Goal: Transaction & Acquisition: Book appointment/travel/reservation

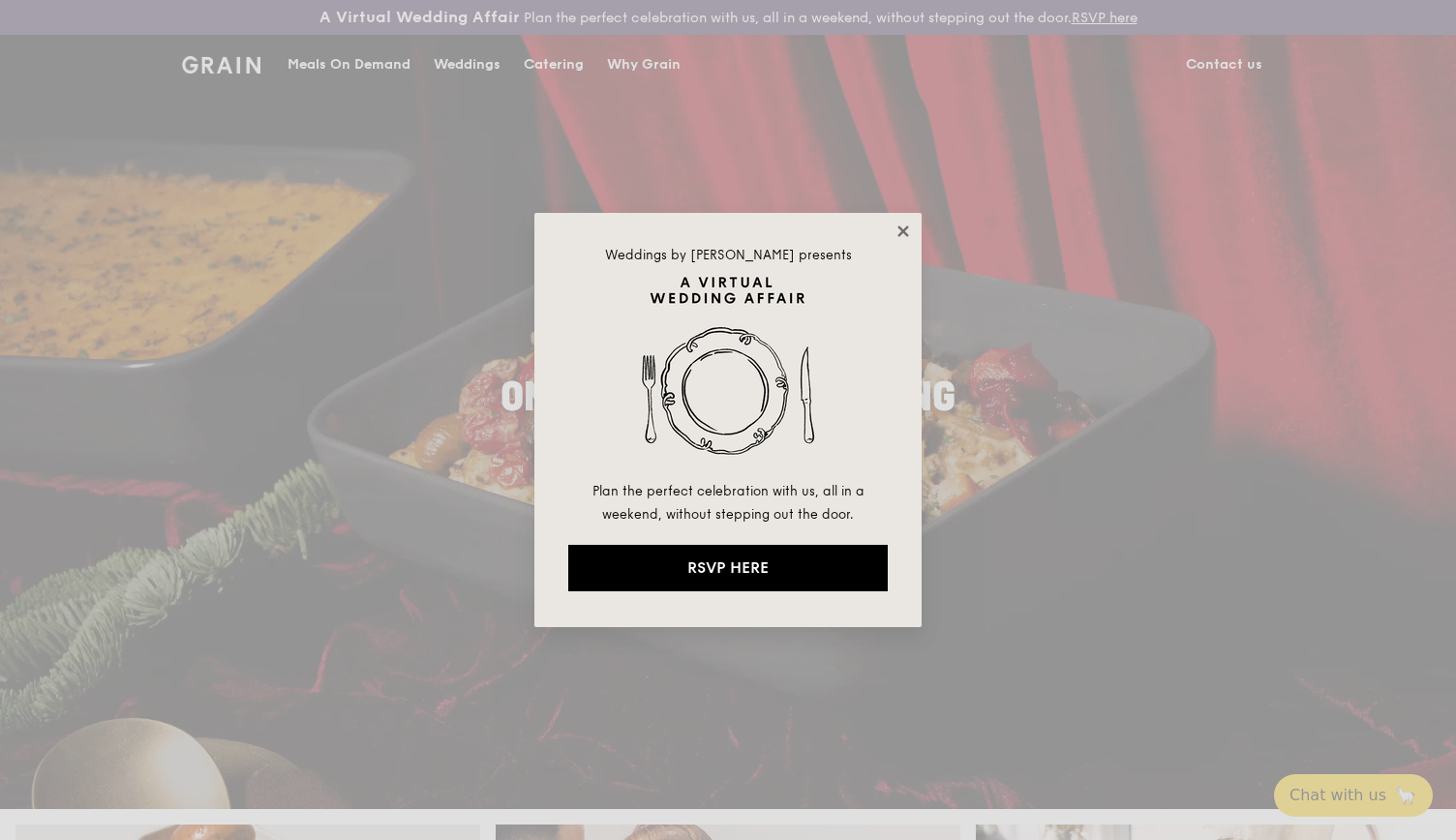
click at [903, 230] on icon at bounding box center [902, 230] width 11 height 11
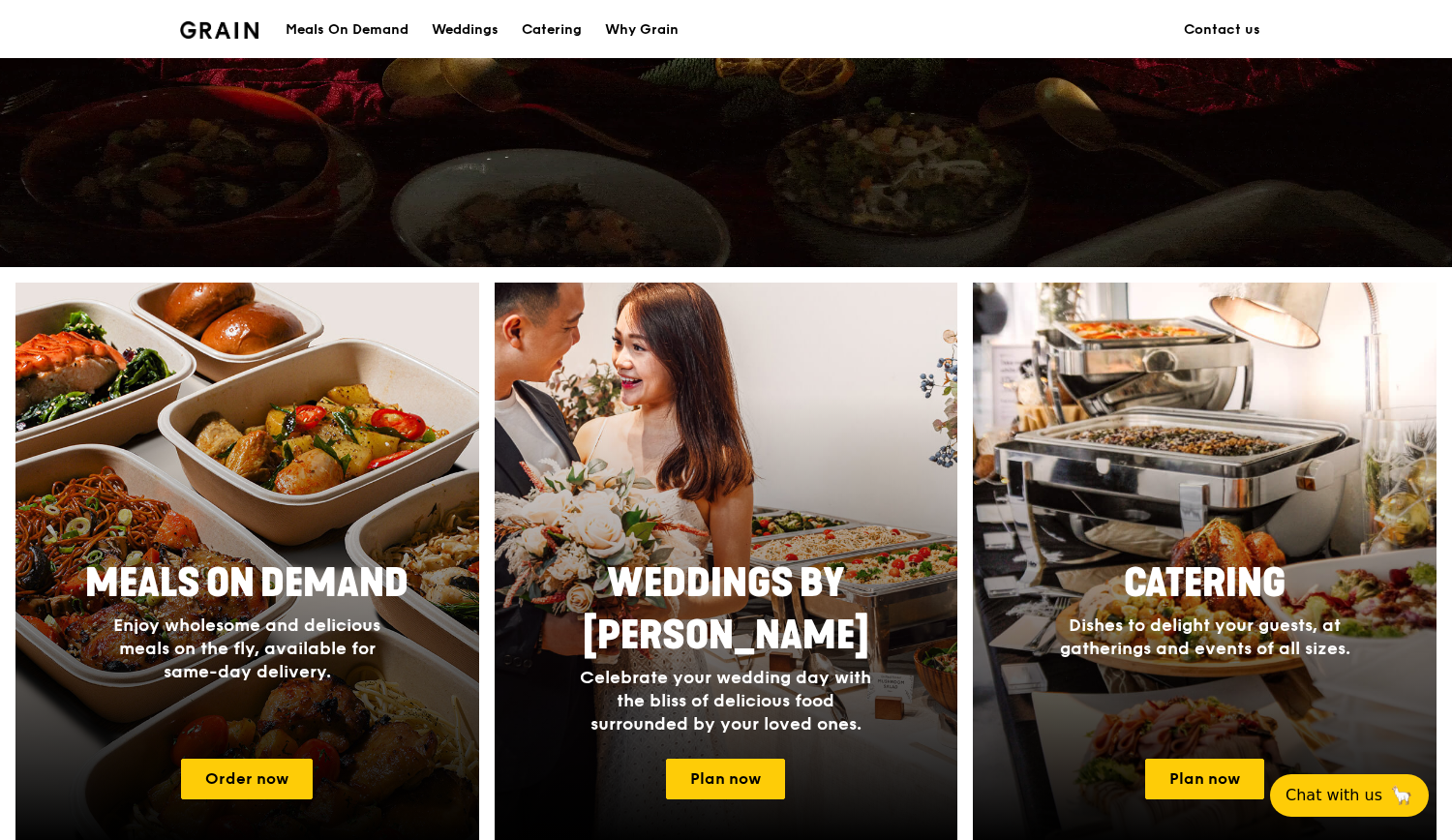
scroll to position [677, 0]
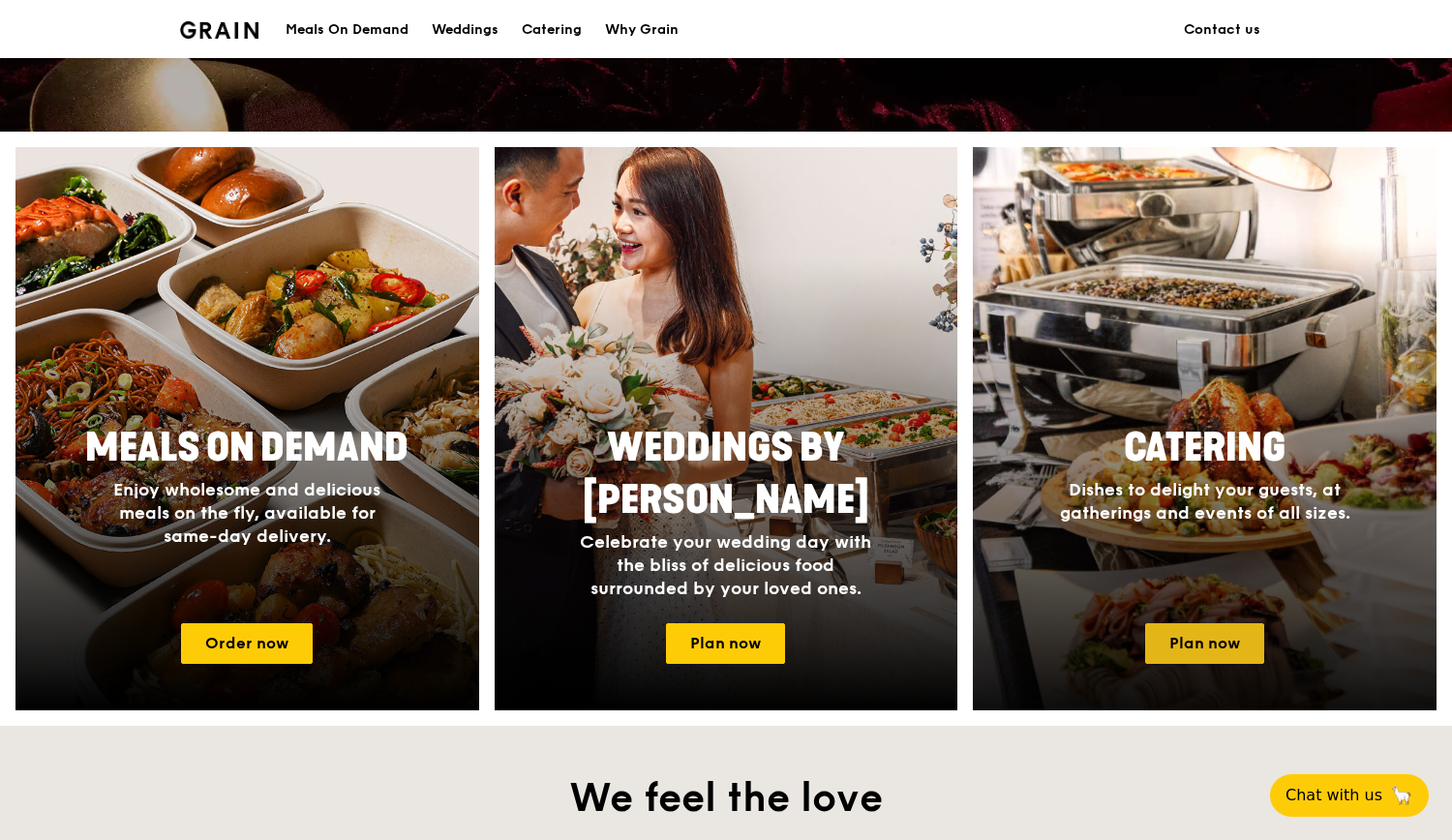
click at [1216, 636] on link "Plan now" at bounding box center [1204, 644] width 119 height 41
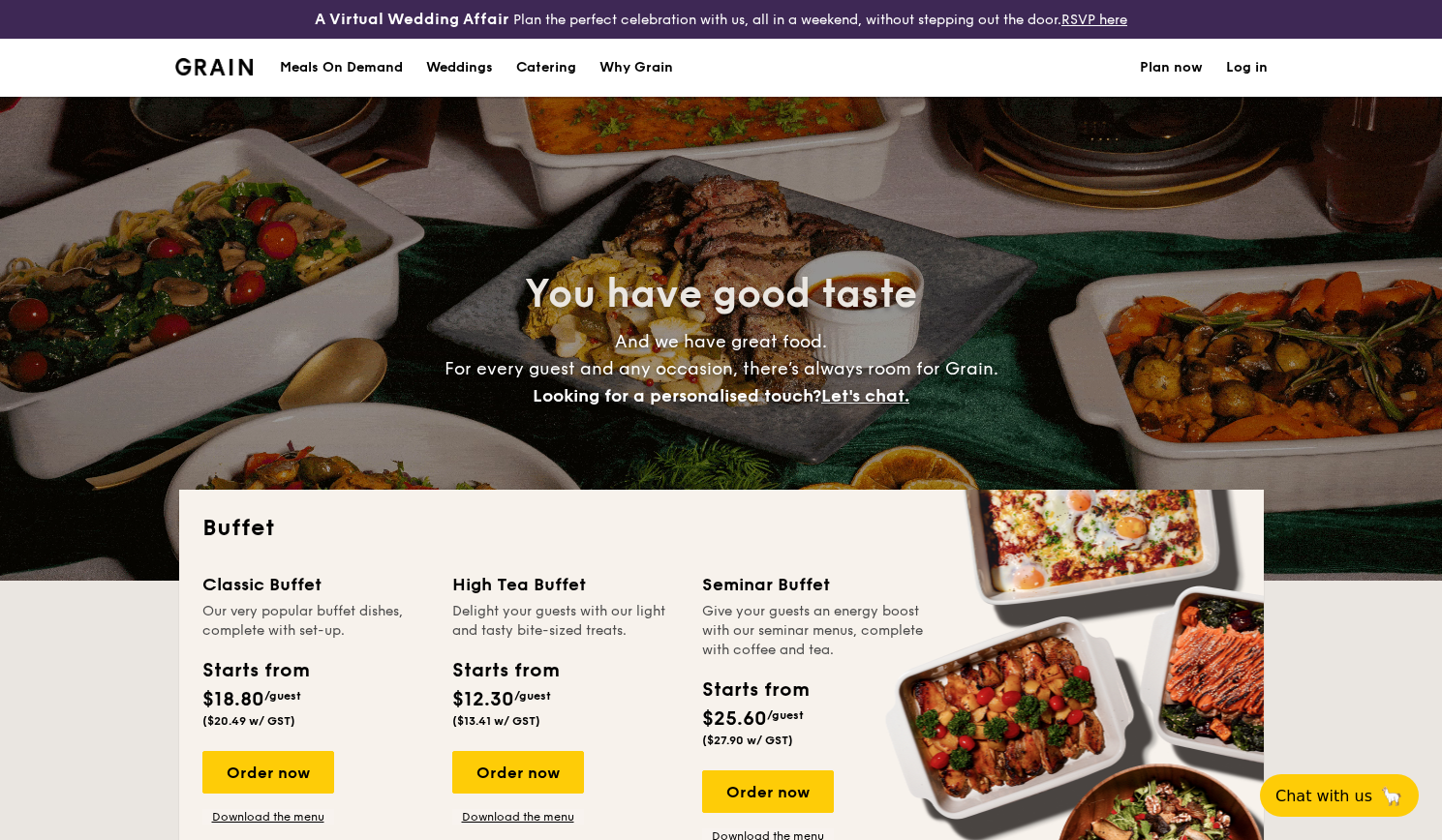
select select
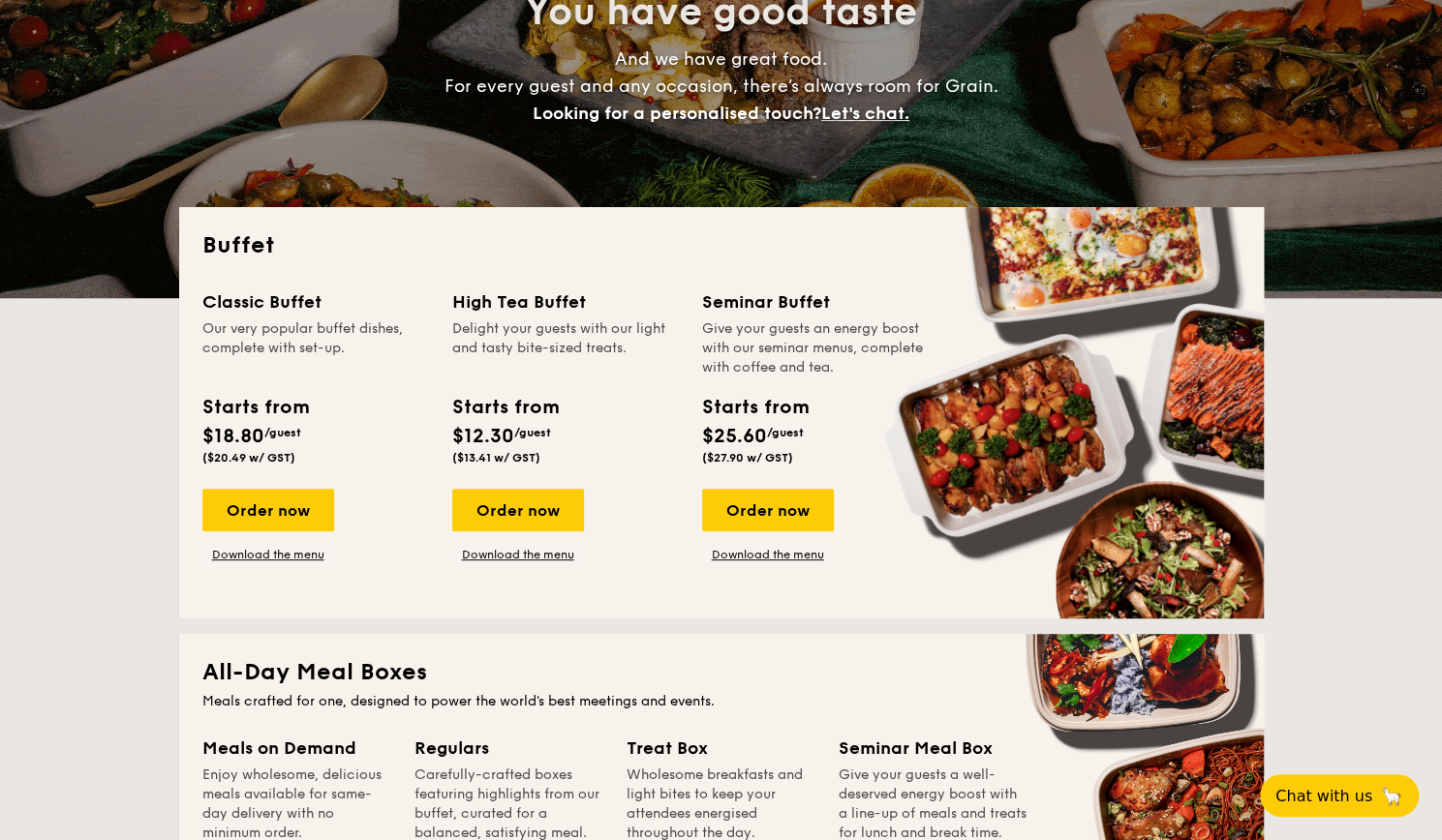
scroll to position [290, 0]
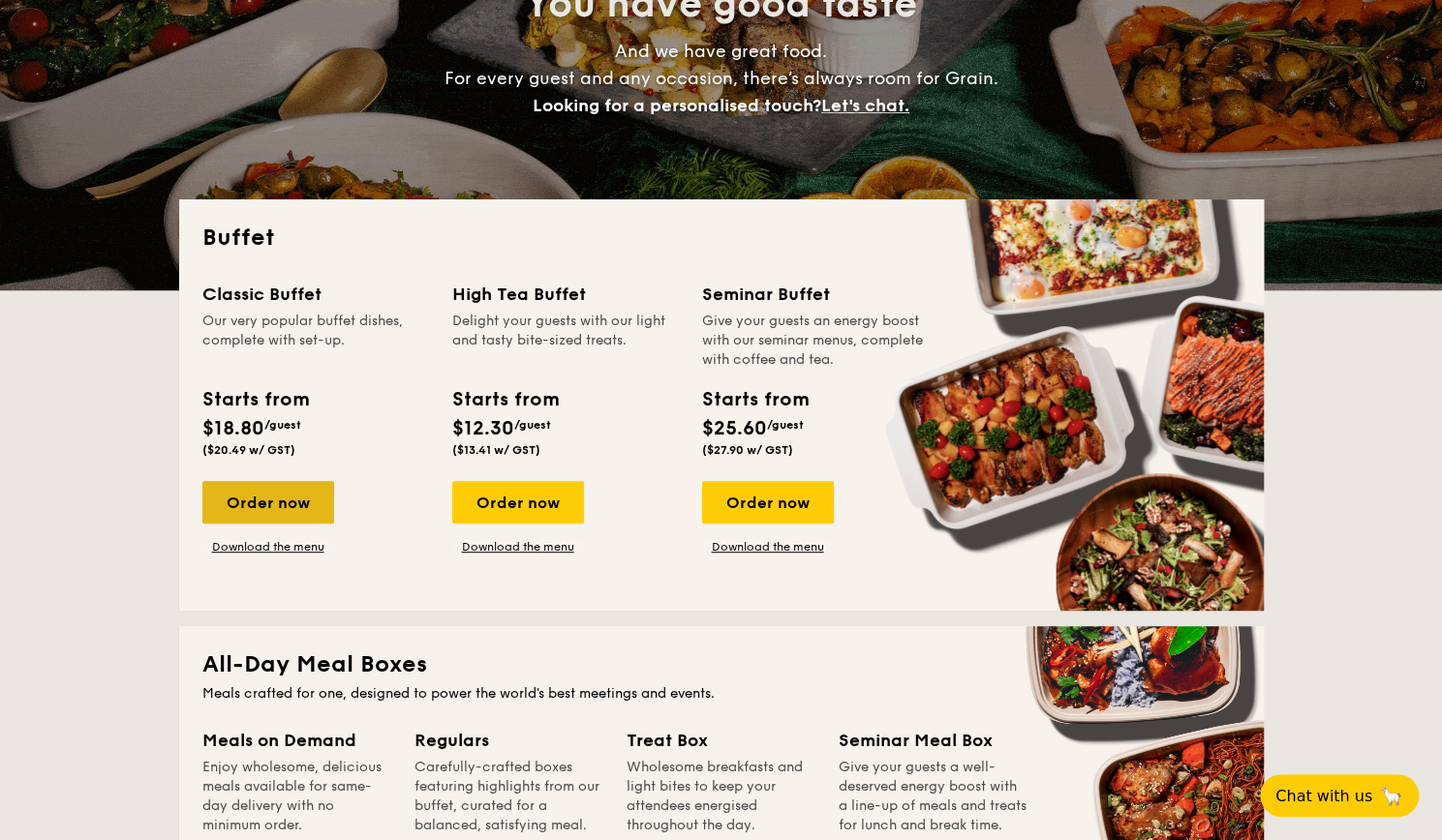
click at [316, 499] on div "Order now" at bounding box center [268, 503] width 132 height 43
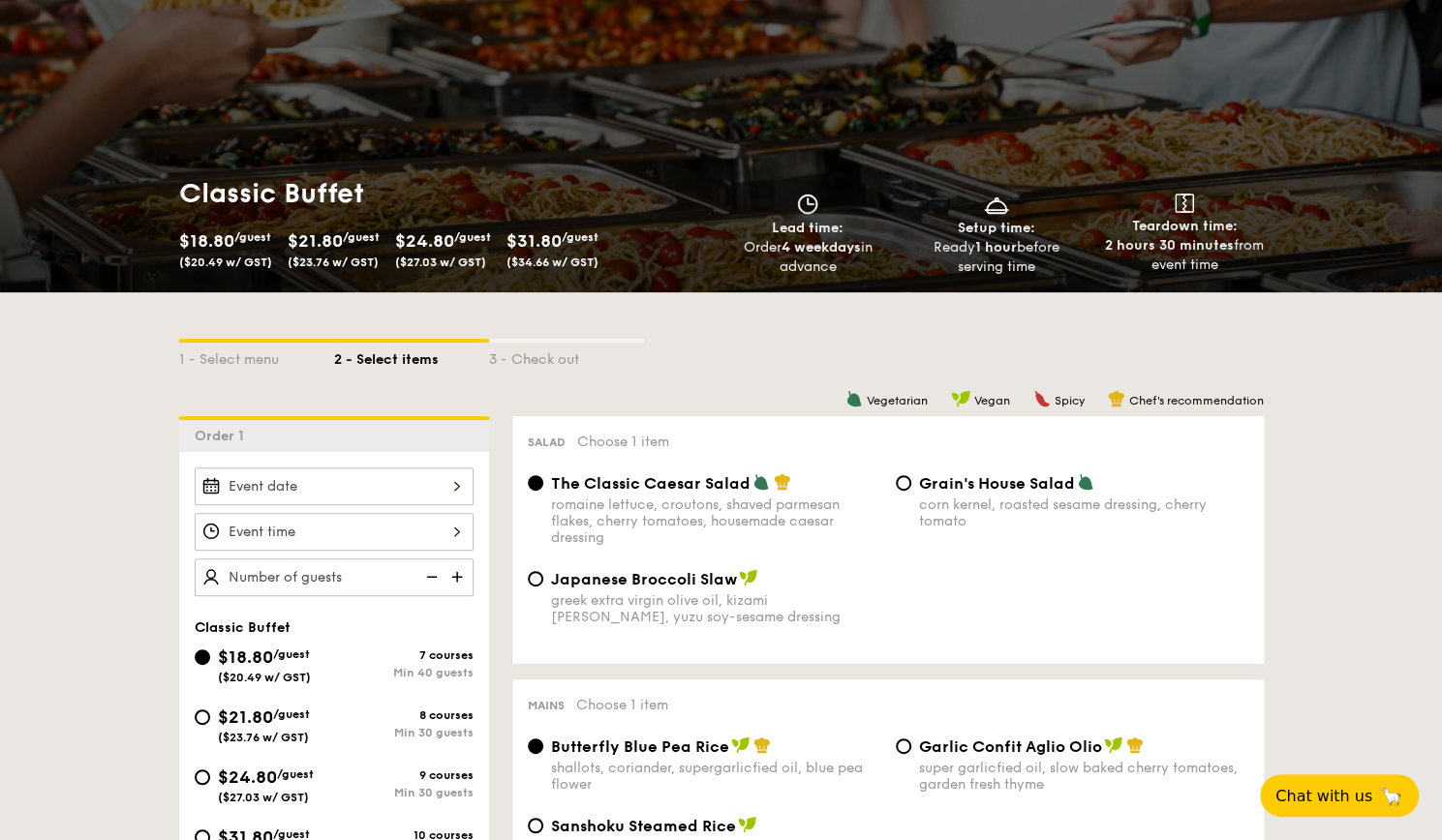
scroll to position [290, 0]
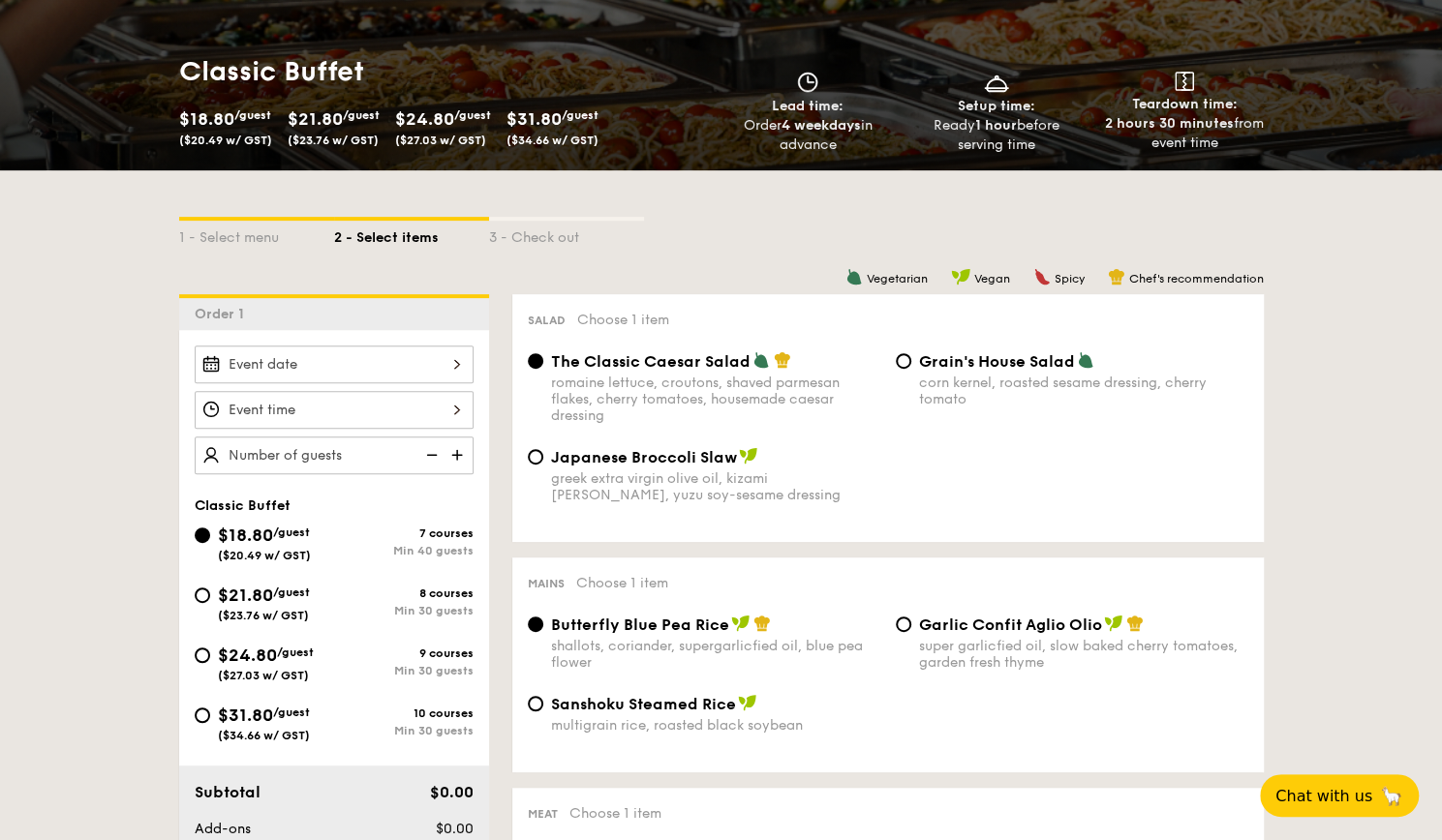
click at [240, 597] on span "$21.80" at bounding box center [246, 595] width 56 height 21
click at [211, 597] on input "$21.80 /guest ($23.76 w/ GST) 8 courses Min 30 guests" at bounding box center [203, 595] width 16 height 16
radio input "true"
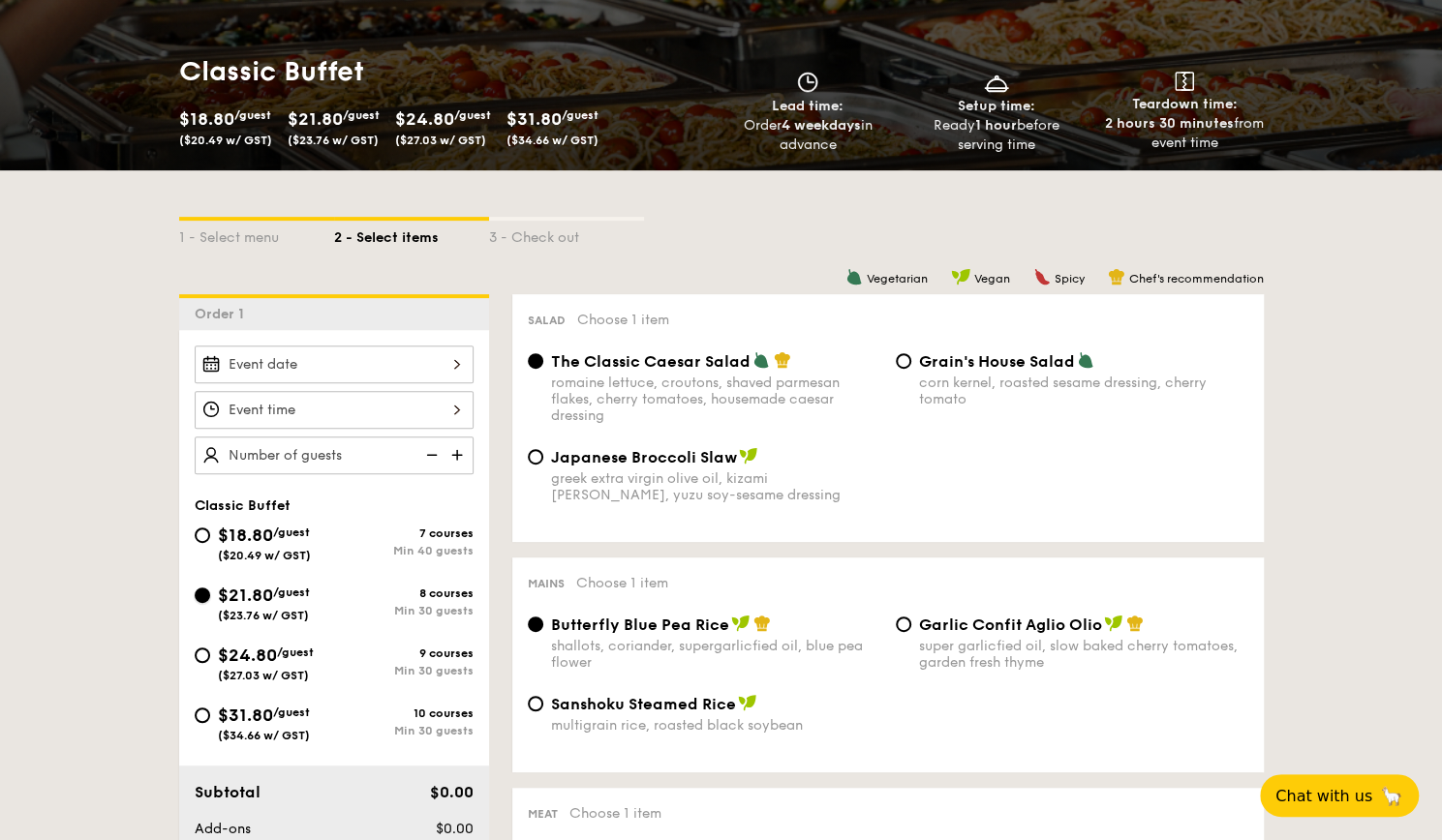
radio input "true"
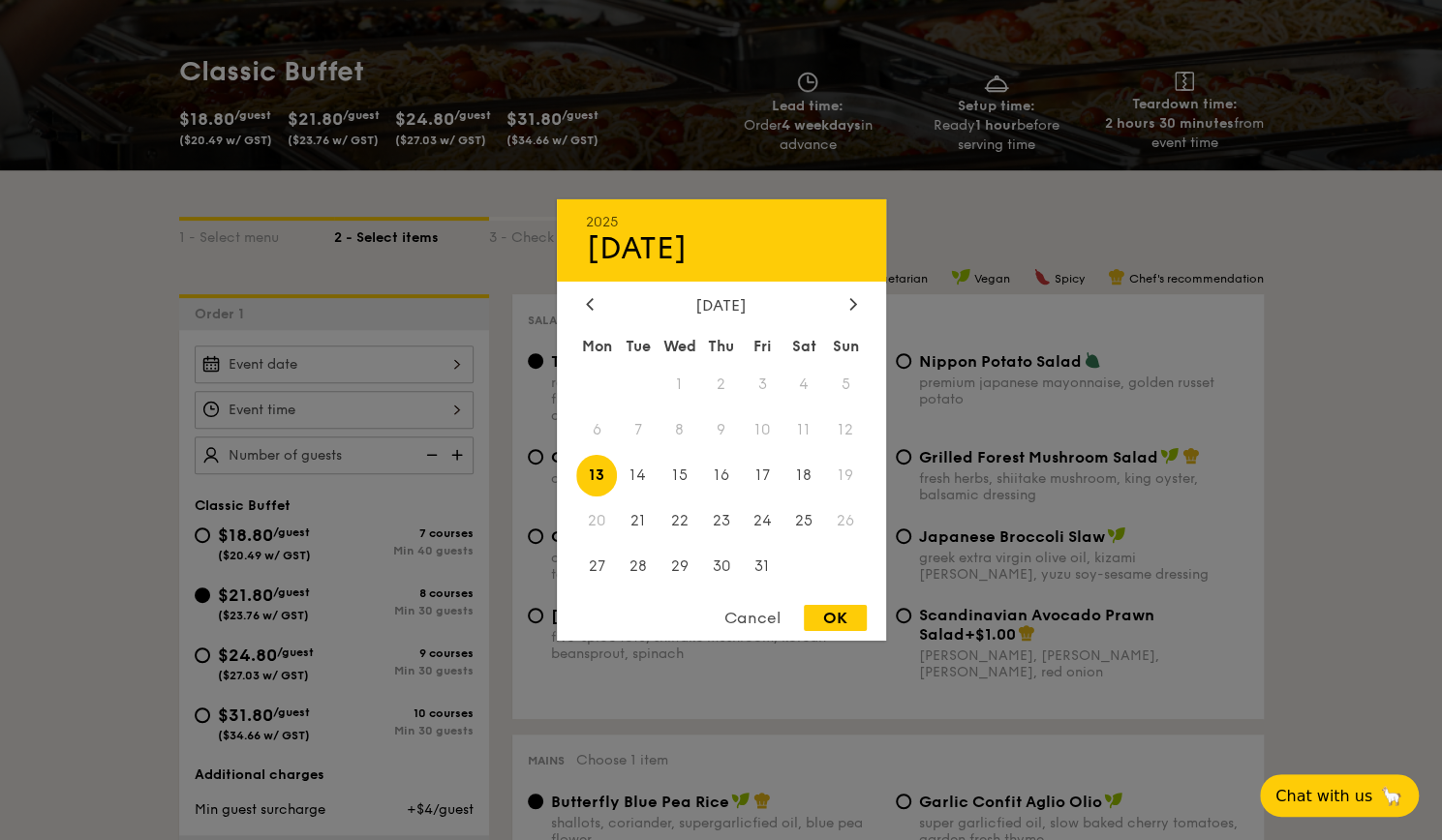
click at [297, 366] on div "2025 Oct 13 October 2025 Mon Tue Wed Thu Fri Sat Sun 1 2 3 4 5 6 7 8 9 10 11 12…" at bounding box center [334, 364] width 279 height 38
click at [604, 485] on span "13" at bounding box center [597, 476] width 42 height 42
click at [831, 611] on div "OK" at bounding box center [836, 618] width 63 height 26
type input "Oct 13, 2025"
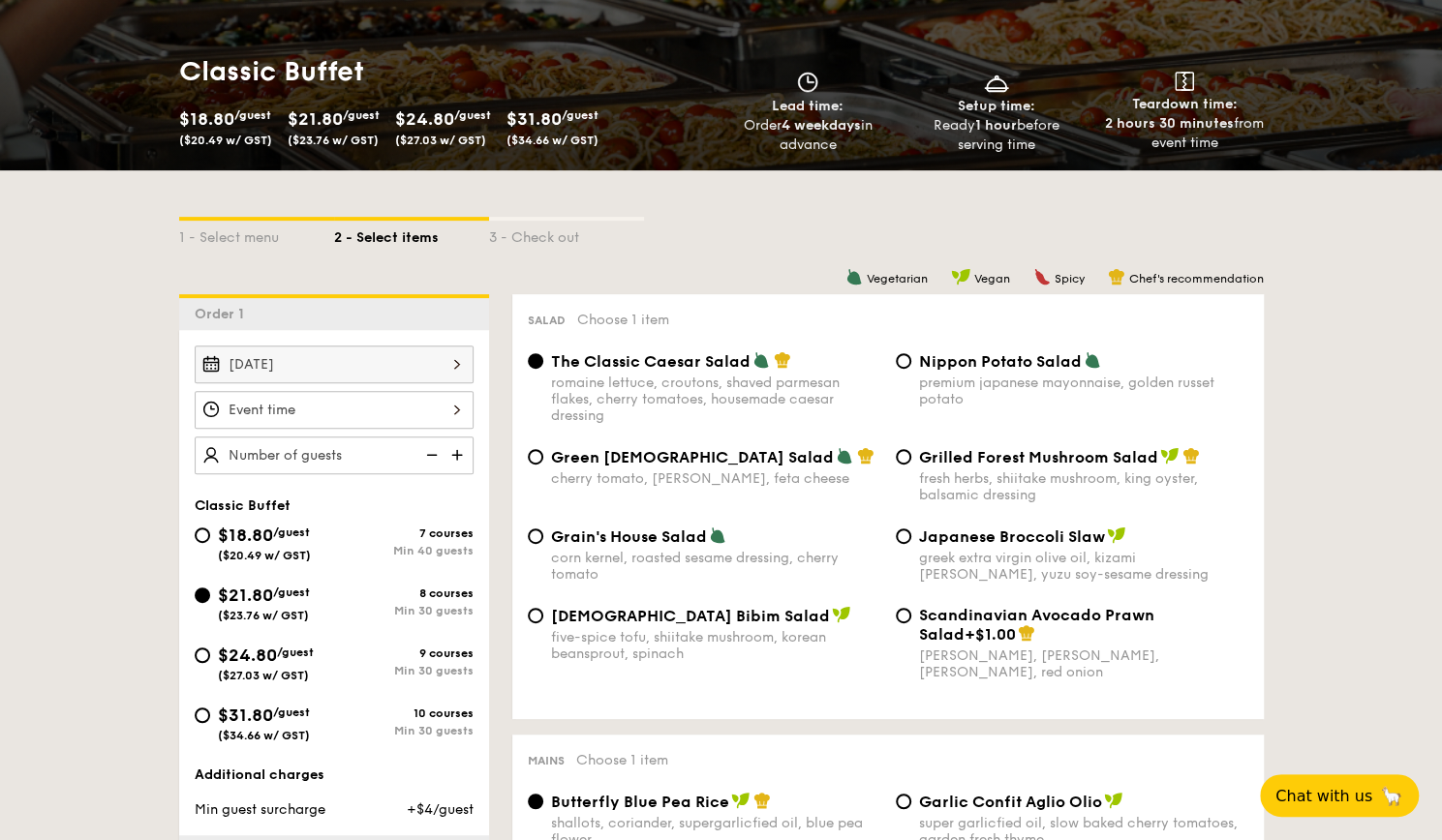
click at [357, 407] on div at bounding box center [334, 409] width 279 height 38
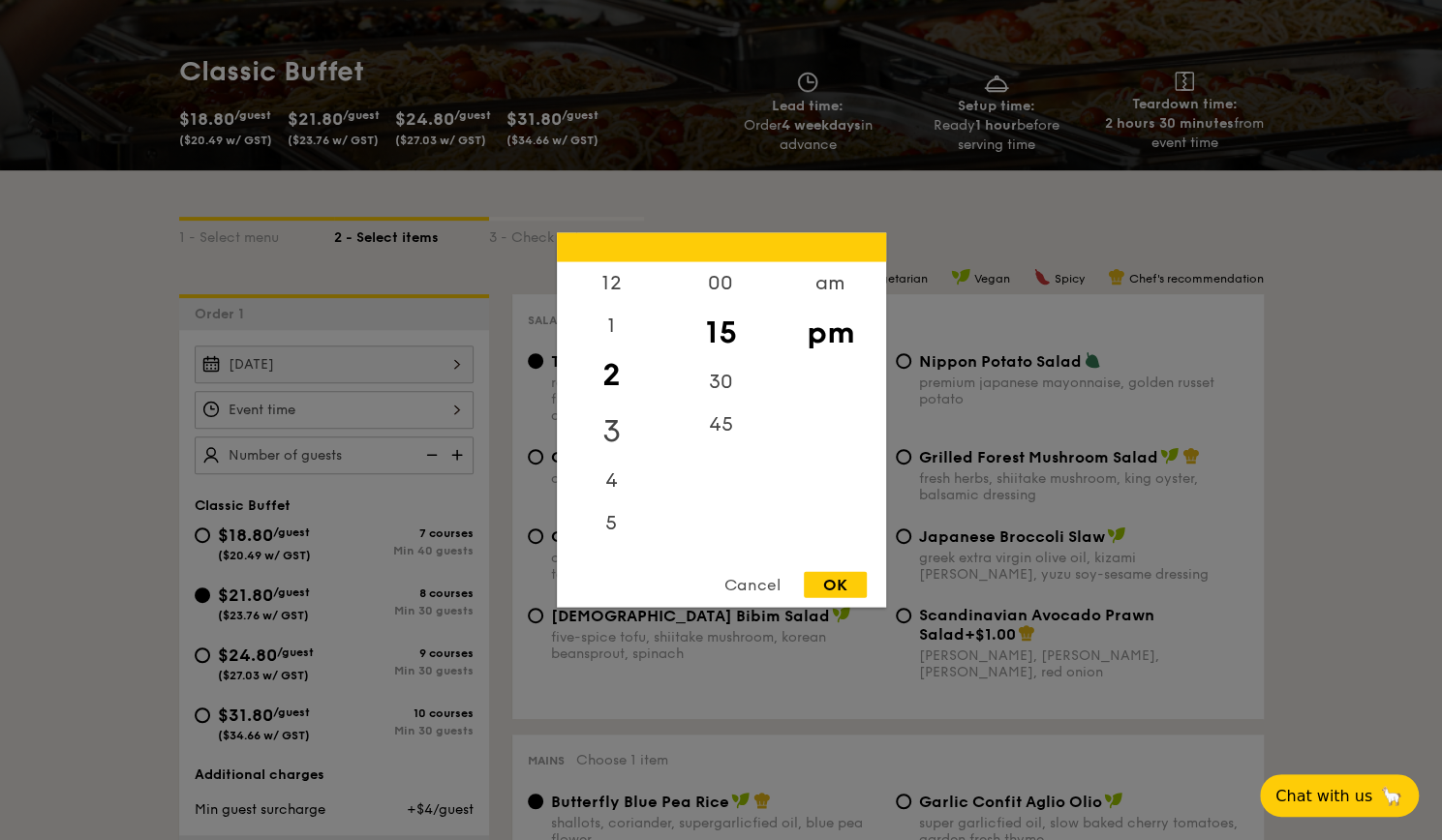
scroll to position [194, 0]
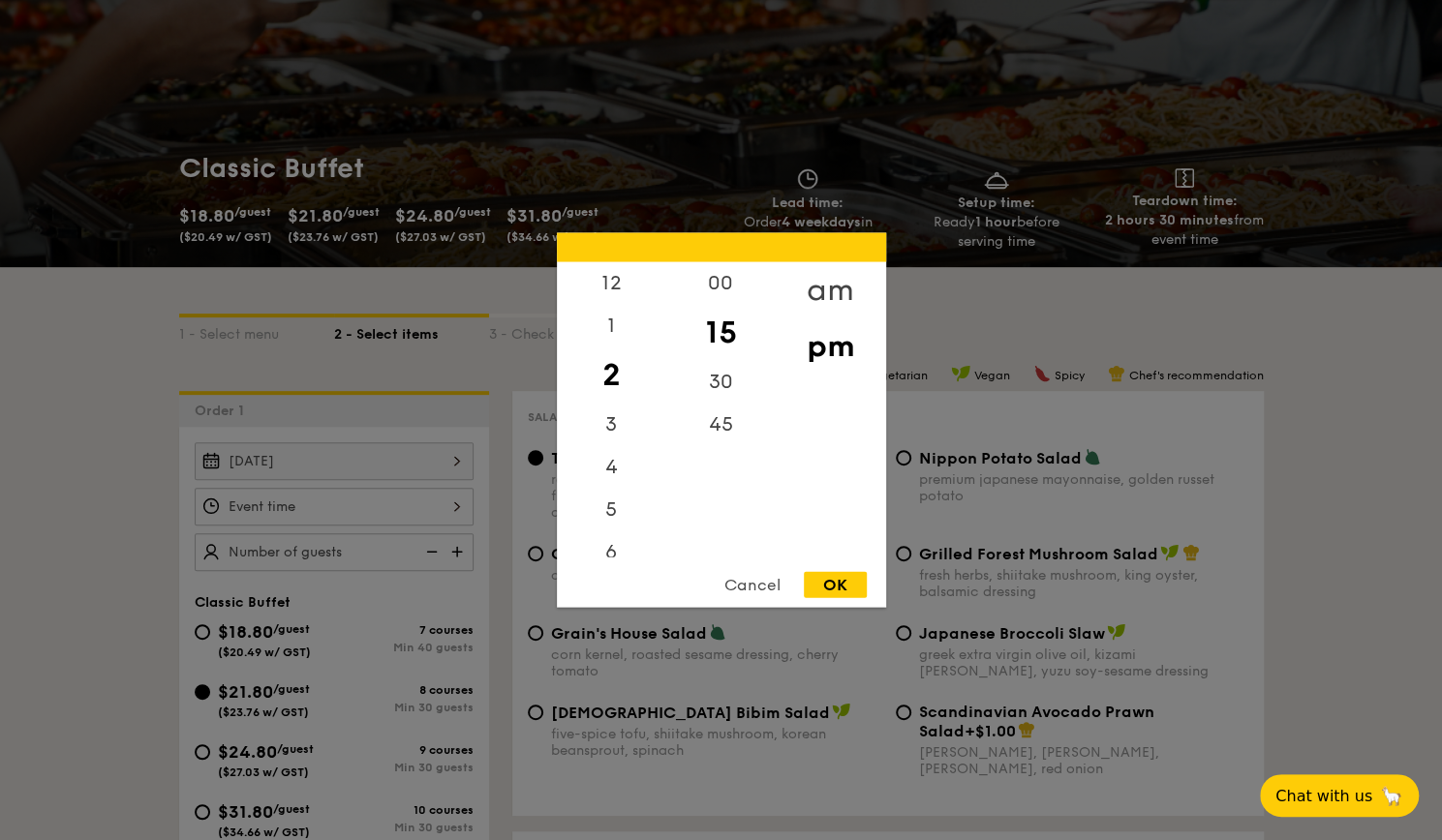
click at [823, 285] on div "am" at bounding box center [831, 290] width 109 height 57
click at [616, 541] on div "11" at bounding box center [611, 544] width 109 height 57
click at [721, 392] on div "30" at bounding box center [721, 390] width 109 height 57
click at [827, 593] on div "OK" at bounding box center [836, 585] width 63 height 26
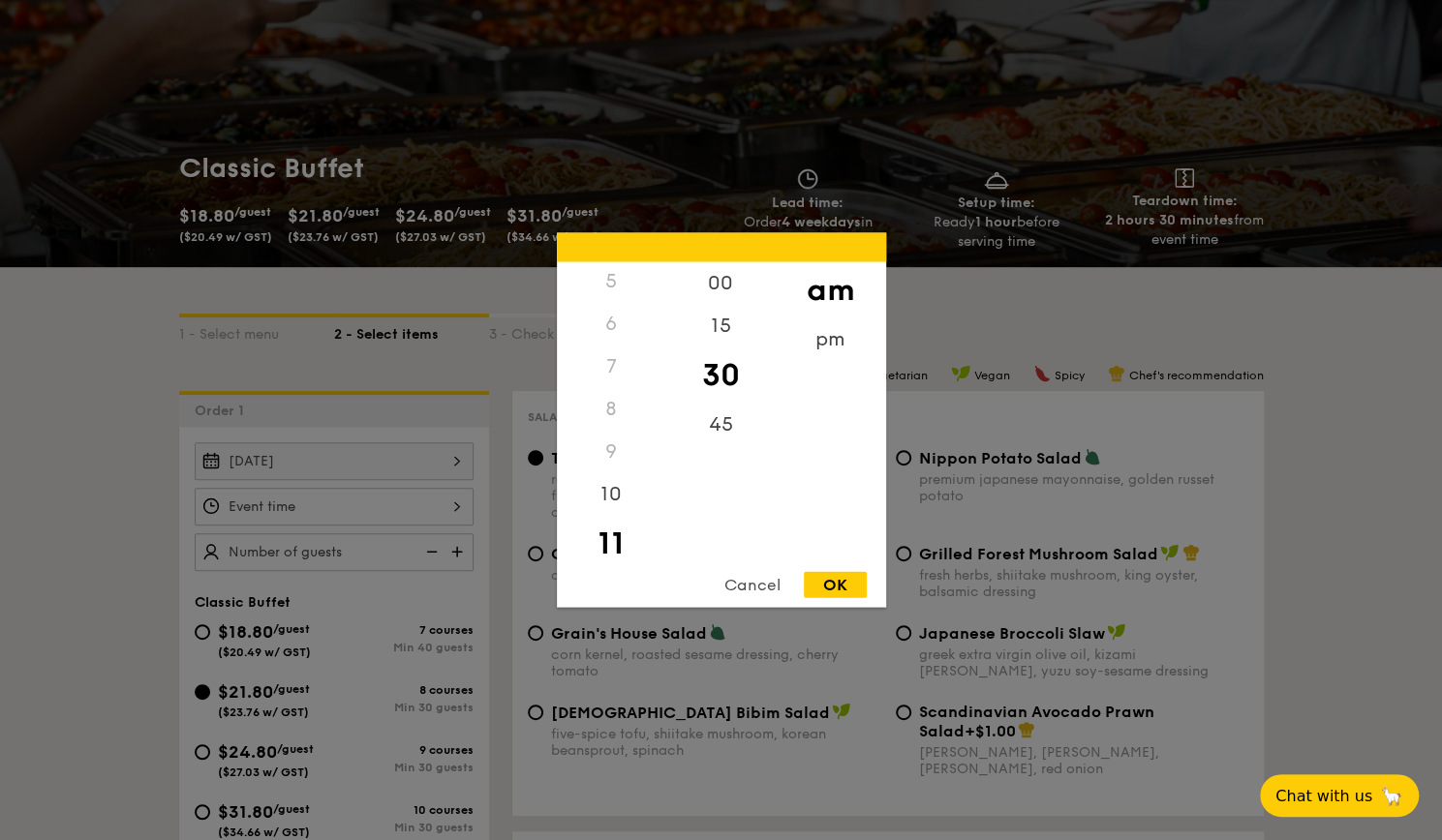
type input "11:30AM"
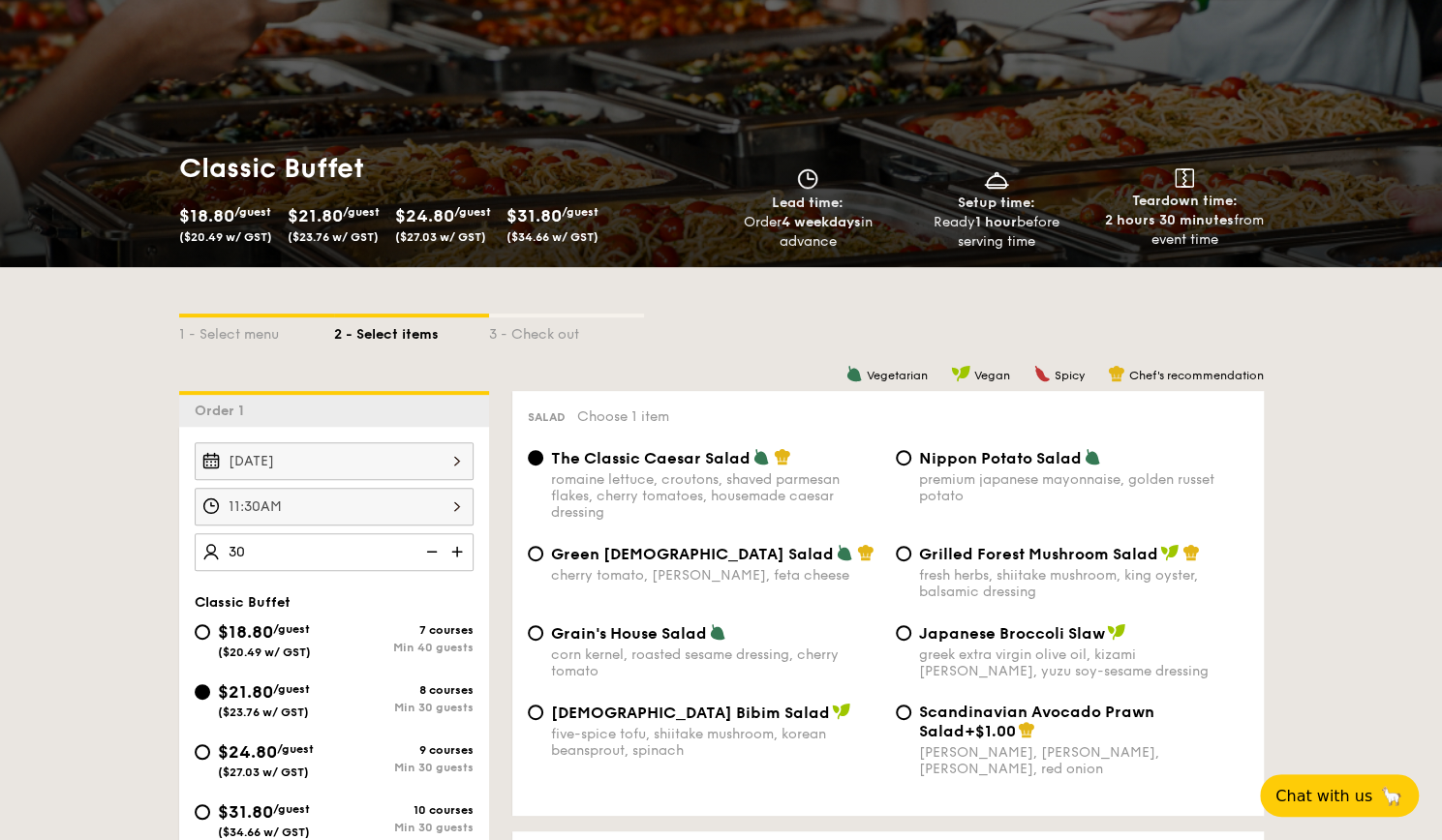
type input "30 guests"
click at [634, 342] on div "3 - Check out" at bounding box center [566, 331] width 155 height 27
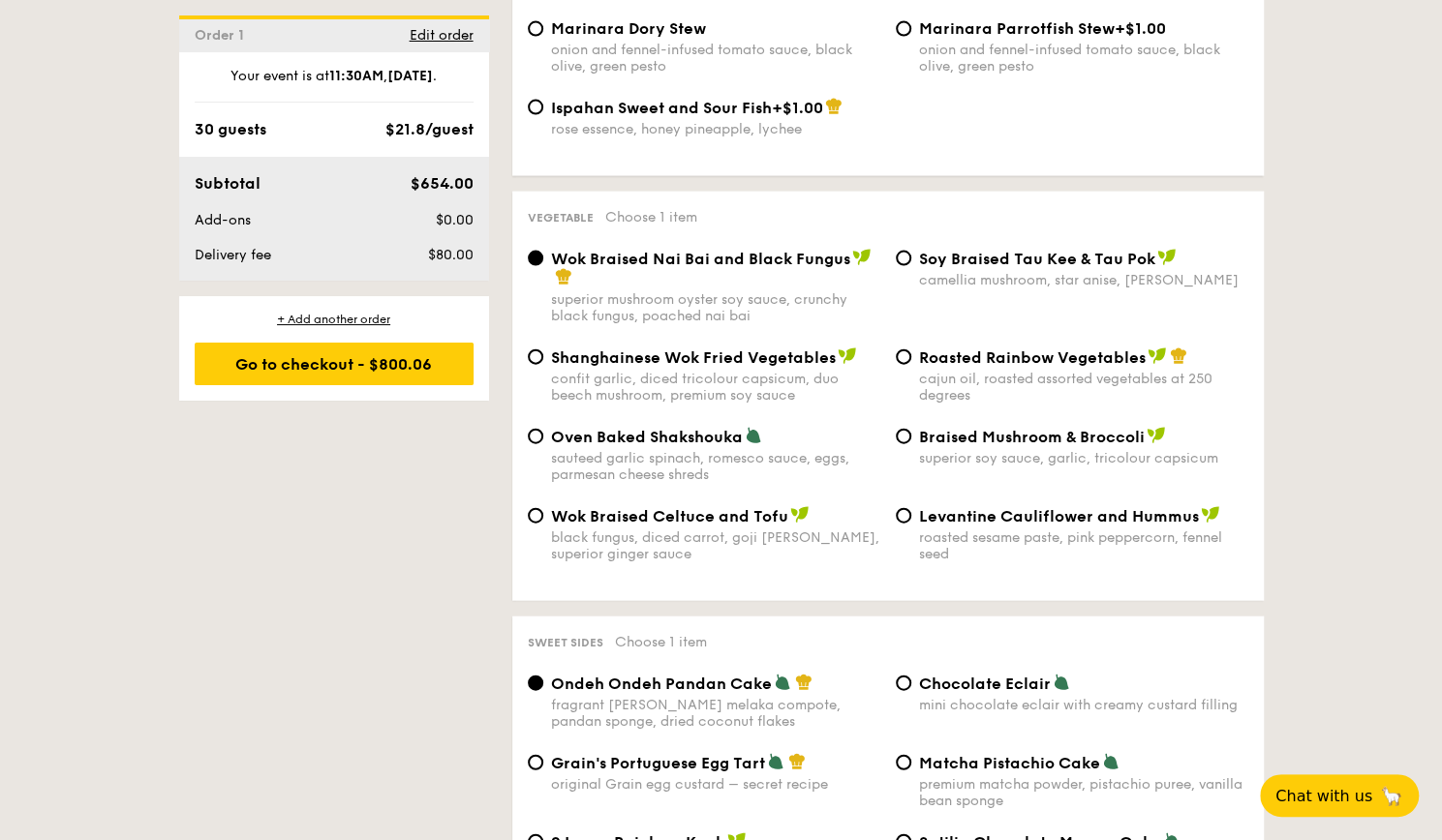
scroll to position [2130, 0]
